Goal: Navigation & Orientation: Understand site structure

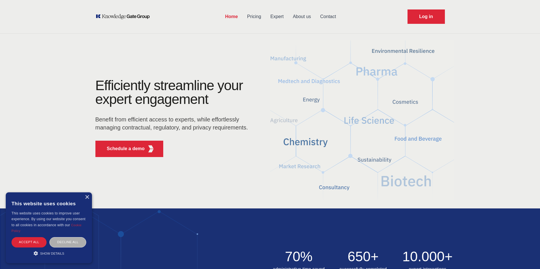
click at [75, 242] on div "Decline all" at bounding box center [67, 242] width 37 height 10
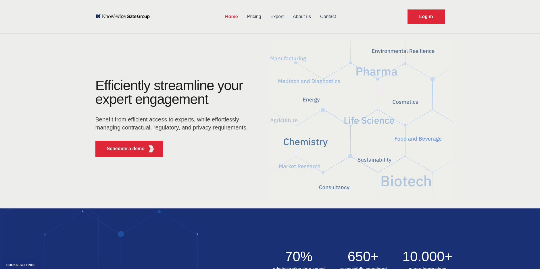
click at [255, 16] on link "Pricing" at bounding box center [254, 16] width 23 height 15
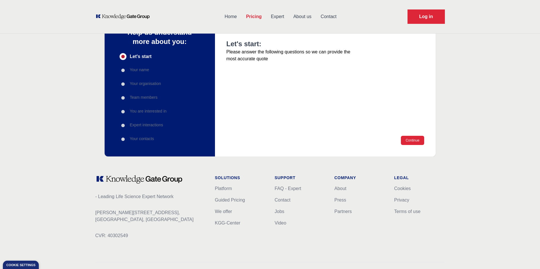
scroll to position [71, 0]
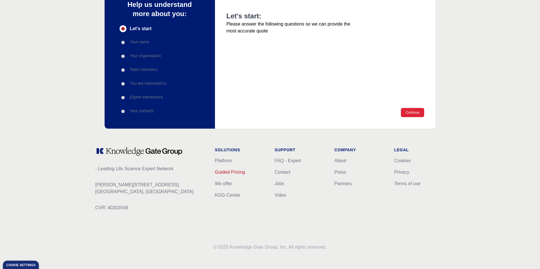
click at [233, 172] on link "Guided Pricing" at bounding box center [230, 172] width 30 height 5
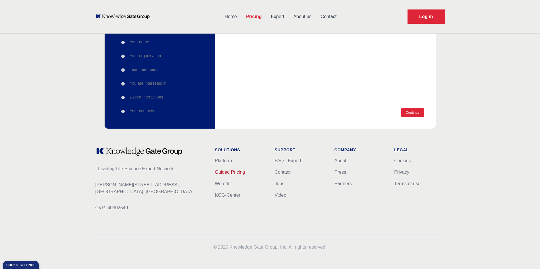
scroll to position [0, 0]
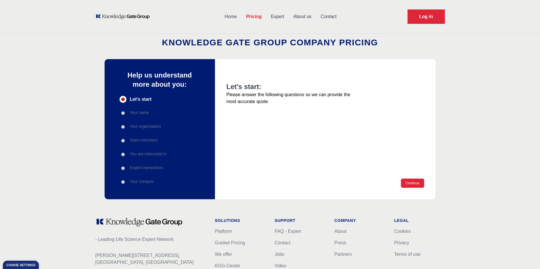
click at [281, 16] on link "Expert" at bounding box center [277, 16] width 22 height 15
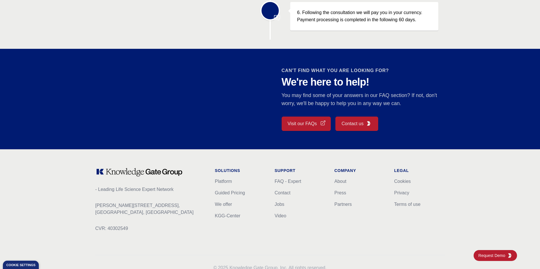
scroll to position [477, 0]
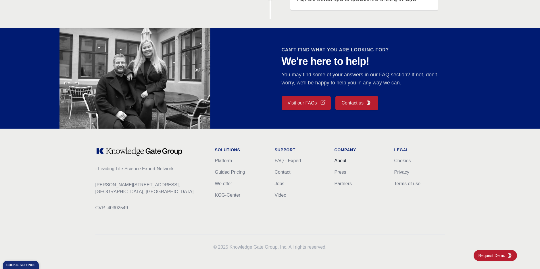
click at [340, 159] on link "About" at bounding box center [341, 160] width 12 height 5
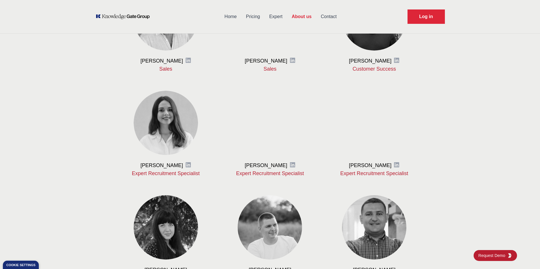
scroll to position [408, 0]
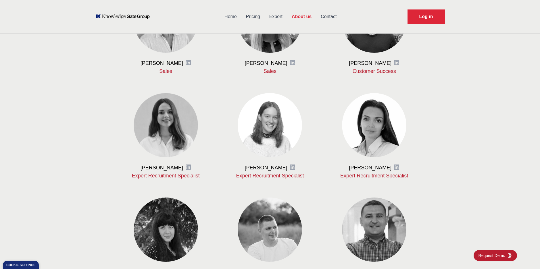
click at [333, 16] on link "Contact" at bounding box center [328, 16] width 25 height 15
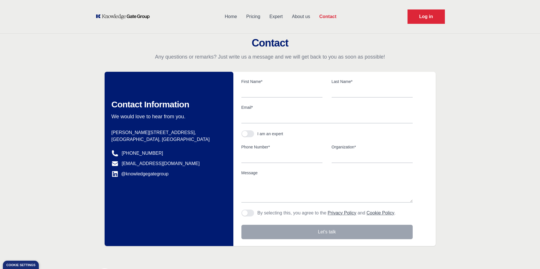
click at [231, 18] on link "Home" at bounding box center [231, 16] width 22 height 15
